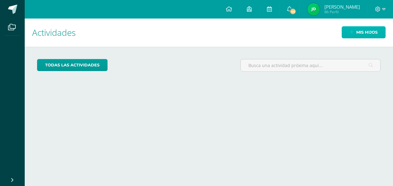
click at [346, 35] on link "Mis hijos" at bounding box center [364, 32] width 44 height 12
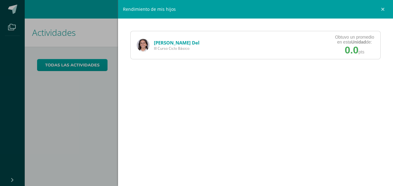
click at [168, 43] on link "[PERSON_NAME] Del" at bounding box center [177, 43] width 46 height 6
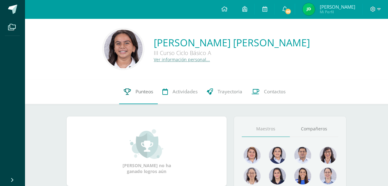
drag, startPoint x: 0, startPoint y: 0, endPoint x: 131, endPoint y: 100, distance: 165.1
click at [131, 100] on link "Punteos" at bounding box center [138, 91] width 39 height 25
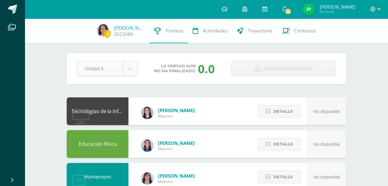
drag, startPoint x: 124, startPoint y: 62, endPoint x: 128, endPoint y: 67, distance: 6.4
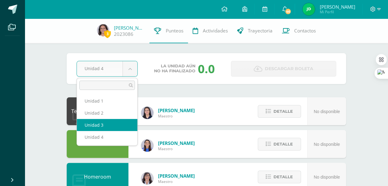
select select "Unidad 3"
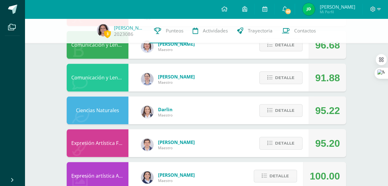
scroll to position [295, 0]
click at [289, 77] on span "Detalle" at bounding box center [284, 77] width 19 height 11
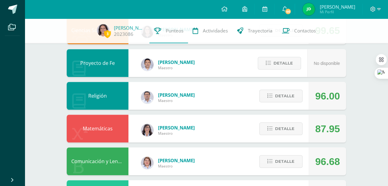
scroll to position [182, 0]
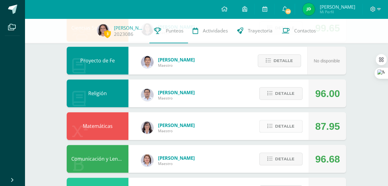
click at [296, 129] on button "Detalle" at bounding box center [280, 126] width 43 height 13
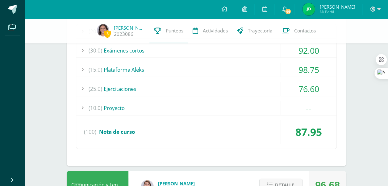
scroll to position [332, 0]
